Goal: Transaction & Acquisition: Purchase product/service

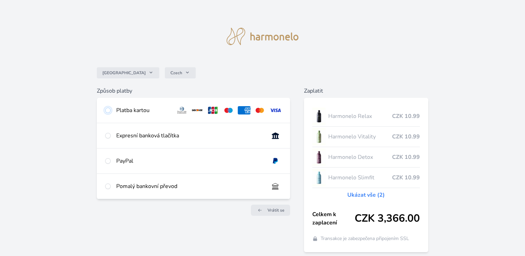
click at [110, 110] on input "radio" at bounding box center [108, 111] width 6 height 6
radio input "true"
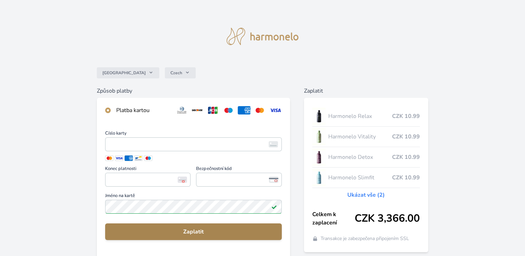
click at [194, 233] on span "Zaplatit" at bounding box center [194, 232] width 166 height 8
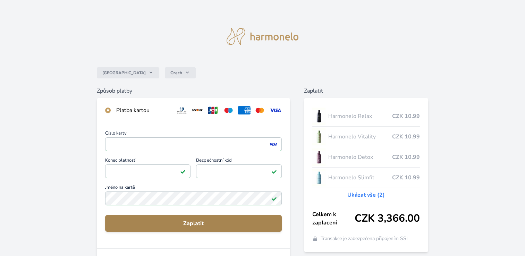
drag, startPoint x: 191, startPoint y: 225, endPoint x: 210, endPoint y: 220, distance: 19.7
click at [192, 225] on span "Zaplatit" at bounding box center [194, 223] width 166 height 8
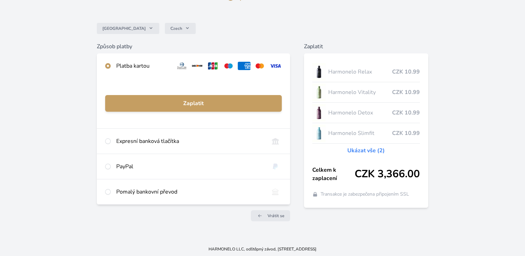
scroll to position [45, 0]
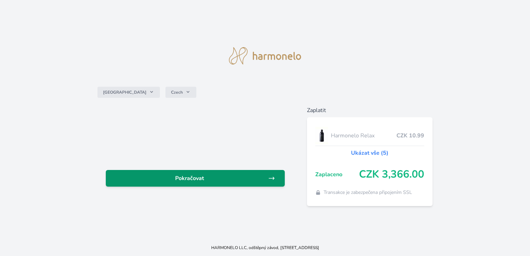
click at [201, 177] on span "Pokračovat" at bounding box center [189, 178] width 157 height 8
